Goal: Task Accomplishment & Management: Complete application form

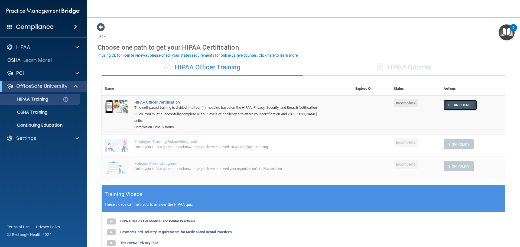
click at [459, 108] on link "Begin Course" at bounding box center [460, 105] width 33 height 10
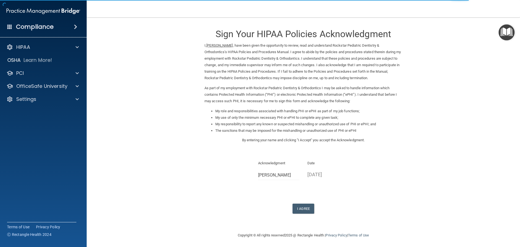
click at [295, 201] on div "Sign Your HIPAA Policies Acknowledgment I, [PERSON_NAME] , have been given the …" at bounding box center [304, 118] width 198 height 191
click at [296, 205] on button "I Agree" at bounding box center [304, 209] width 22 height 10
